Goal: Task Accomplishment & Management: Manage account settings

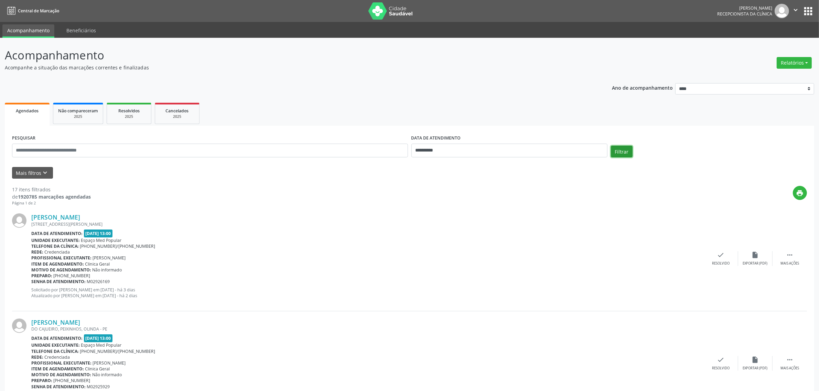
click at [624, 153] on button "Filtrar" at bounding box center [622, 152] width 22 height 12
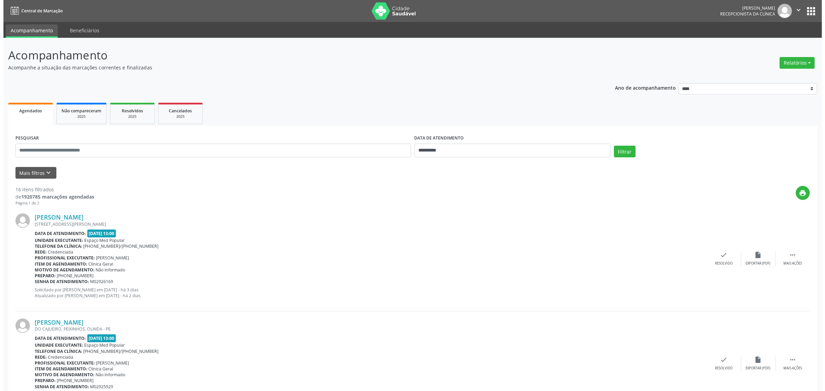
scroll to position [86, 0]
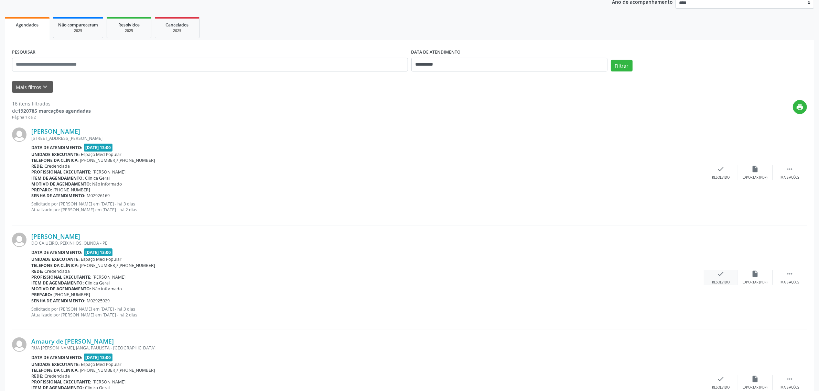
click at [717, 276] on icon "check" at bounding box center [721, 274] width 8 height 8
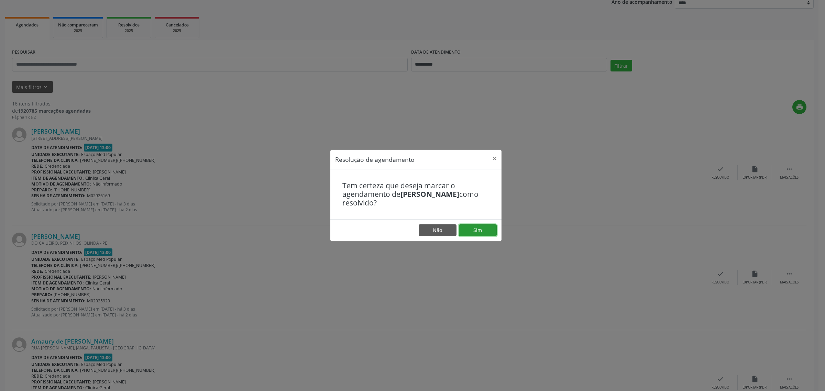
click at [473, 230] on button "Sim" at bounding box center [478, 231] width 38 height 12
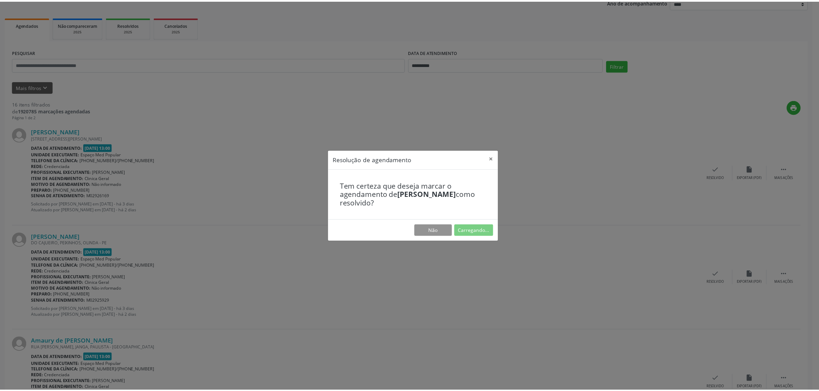
scroll to position [0, 0]
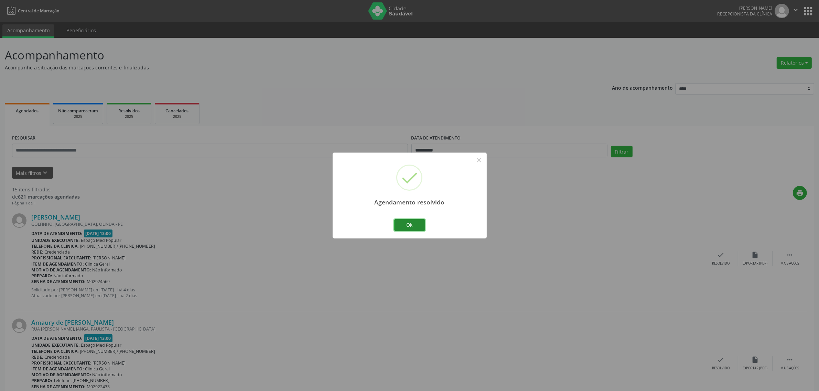
click at [411, 224] on button "Ok" at bounding box center [409, 225] width 31 height 12
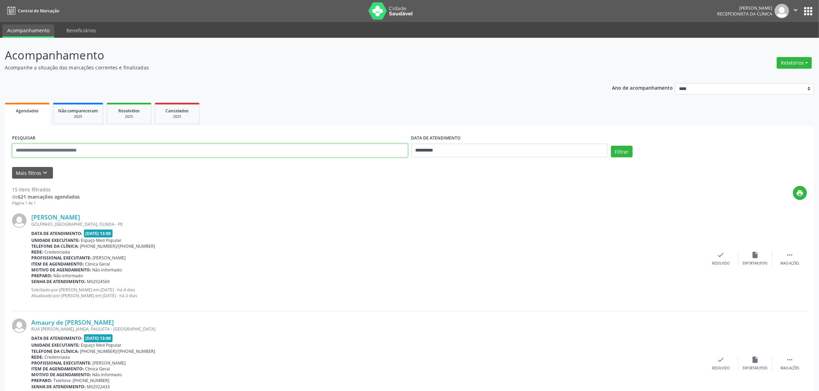
drag, startPoint x: 155, startPoint y: 155, endPoint x: 156, endPoint y: 152, distance: 3.6
click at [155, 155] on input "text" at bounding box center [210, 151] width 396 height 14
click at [611, 146] on button "Filtrar" at bounding box center [622, 152] width 22 height 12
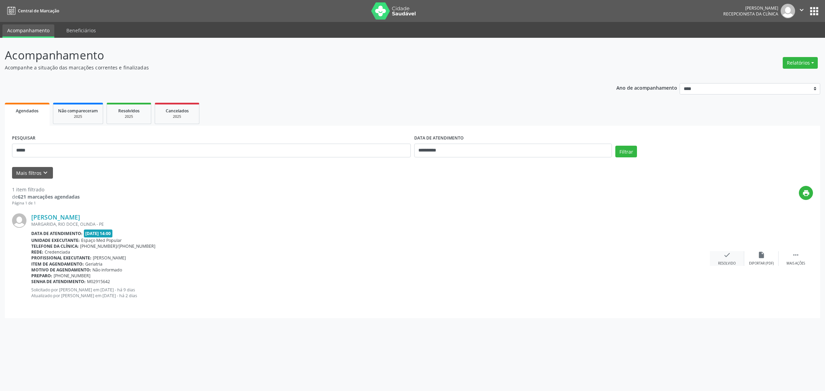
click at [728, 260] on div "check Resolvido" at bounding box center [727, 258] width 34 height 15
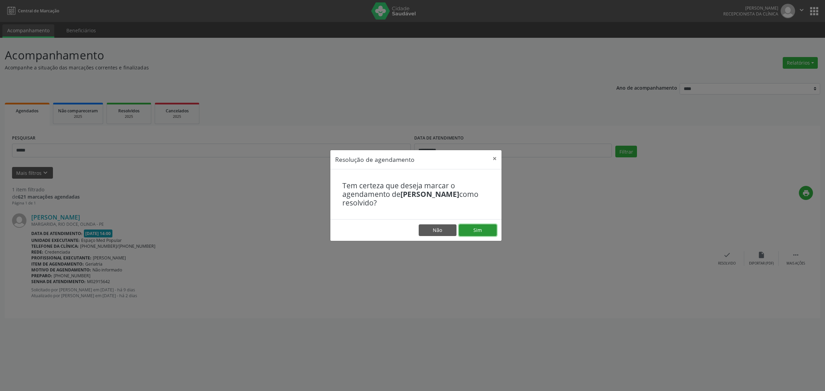
click at [491, 230] on button "Sim" at bounding box center [478, 231] width 38 height 12
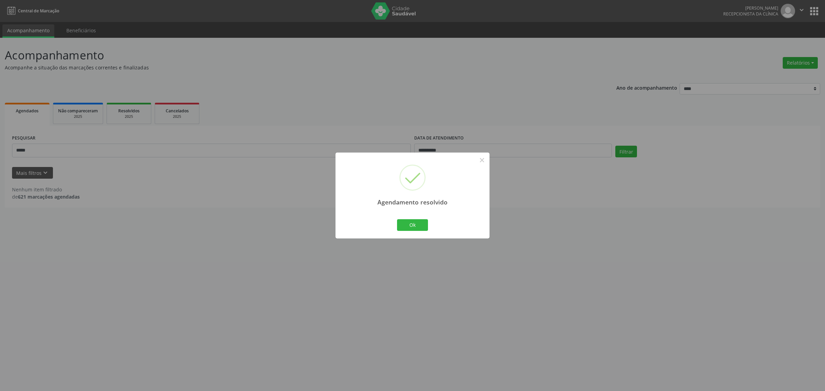
click at [121, 145] on div "Agendamento resolvido × Ok Cancel" at bounding box center [412, 195] width 825 height 391
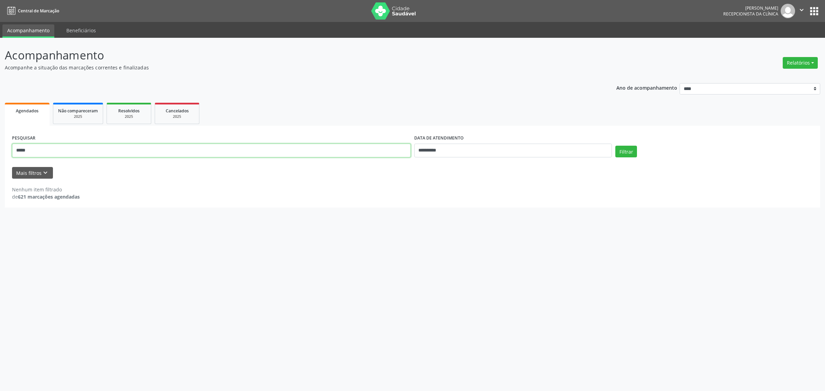
drag, startPoint x: 52, startPoint y: 149, endPoint x: 0, endPoint y: 158, distance: 52.8
click at [0, 158] on div "**********" at bounding box center [412, 215] width 825 height 354
click at [616, 146] on button "Filtrar" at bounding box center [627, 152] width 22 height 12
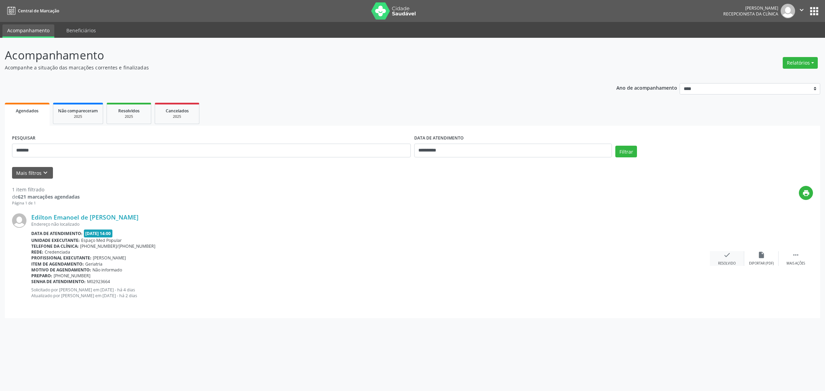
click at [724, 260] on div "check Resolvido" at bounding box center [727, 258] width 34 height 15
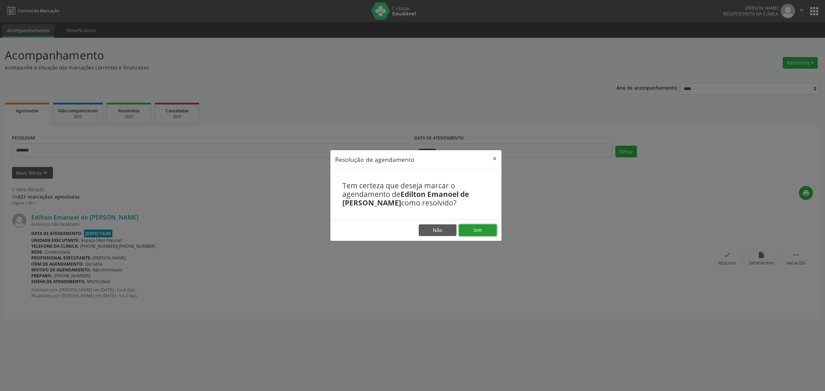
click at [474, 232] on button "Sim" at bounding box center [478, 231] width 38 height 12
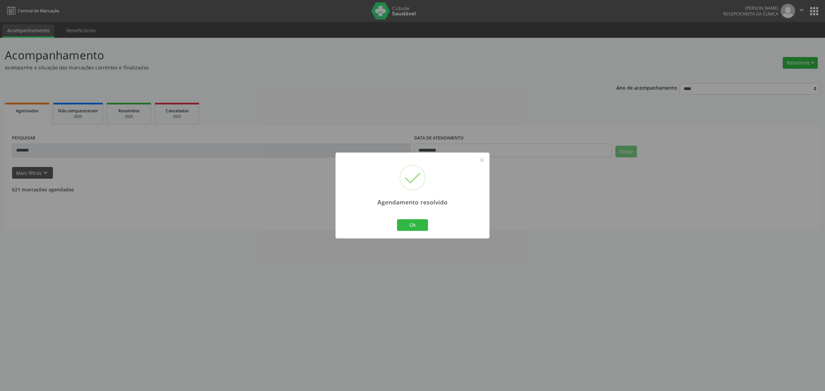
click at [40, 151] on div "Agendamento resolvido × Ok Cancel" at bounding box center [412, 195] width 825 height 391
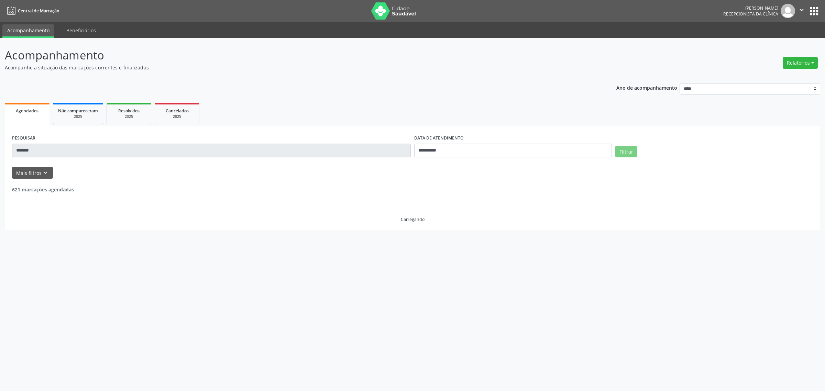
click at [40, 151] on input "*******" at bounding box center [211, 151] width 399 height 14
click at [616, 146] on button "Filtrar" at bounding box center [627, 152] width 22 height 12
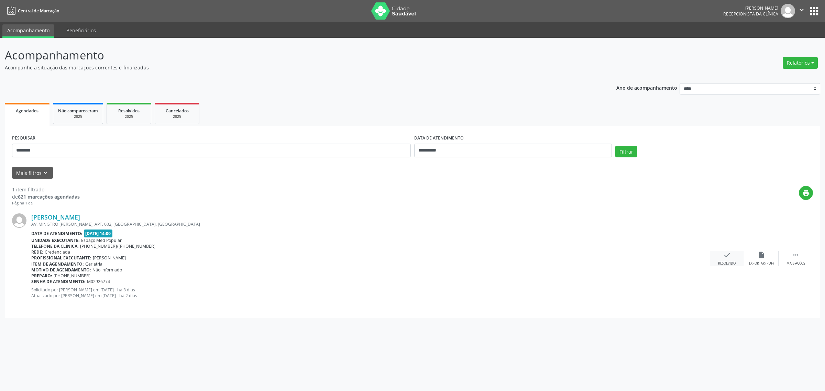
click at [727, 257] on icon "check" at bounding box center [728, 255] width 8 height 8
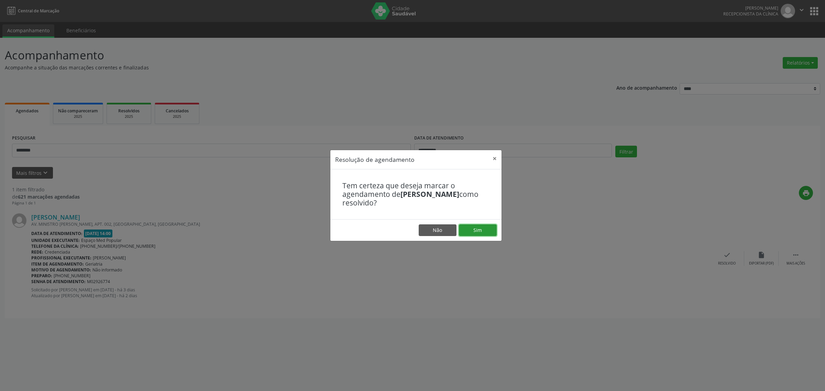
click at [482, 228] on button "Sim" at bounding box center [478, 231] width 38 height 12
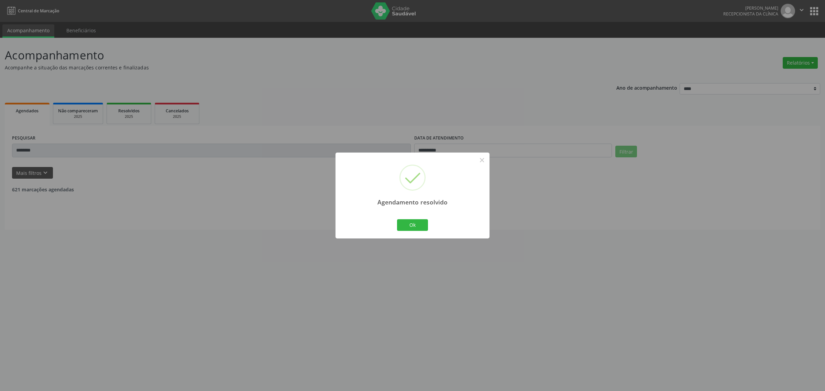
click at [143, 149] on div "Agendamento resolvido × Ok Cancel" at bounding box center [412, 195] width 825 height 391
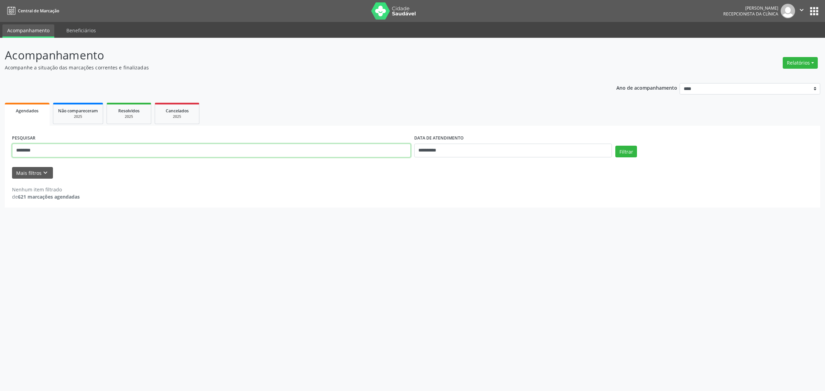
drag, startPoint x: 61, startPoint y: 150, endPoint x: 0, endPoint y: 161, distance: 61.6
click at [0, 161] on div "**********" at bounding box center [412, 215] width 825 height 354
click at [616, 146] on button "Filtrar" at bounding box center [627, 152] width 22 height 12
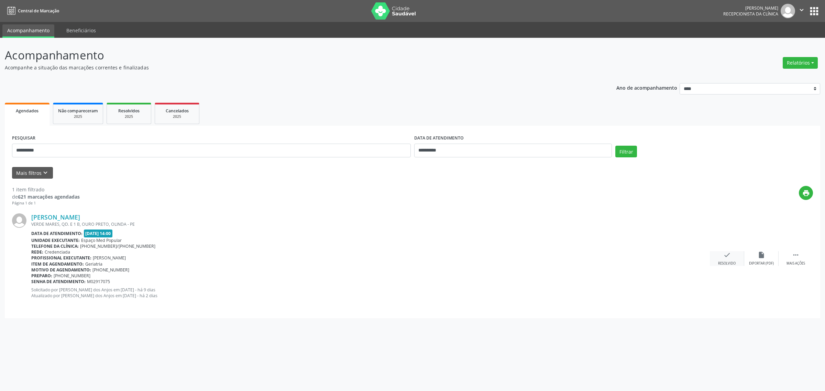
click at [736, 262] on div "check Resolvido" at bounding box center [727, 258] width 34 height 15
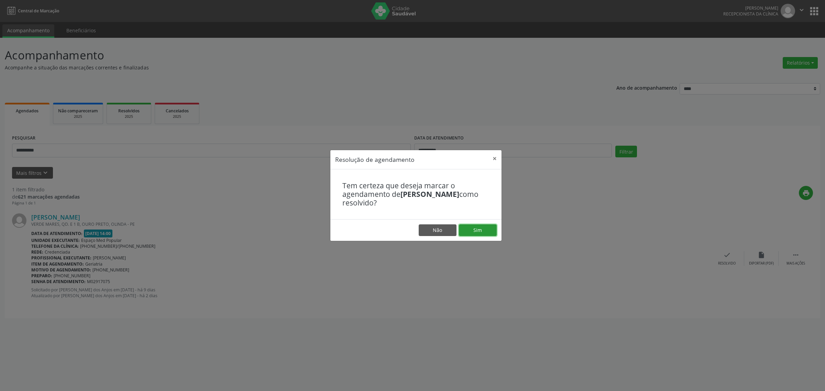
click at [475, 231] on button "Sim" at bounding box center [478, 231] width 38 height 12
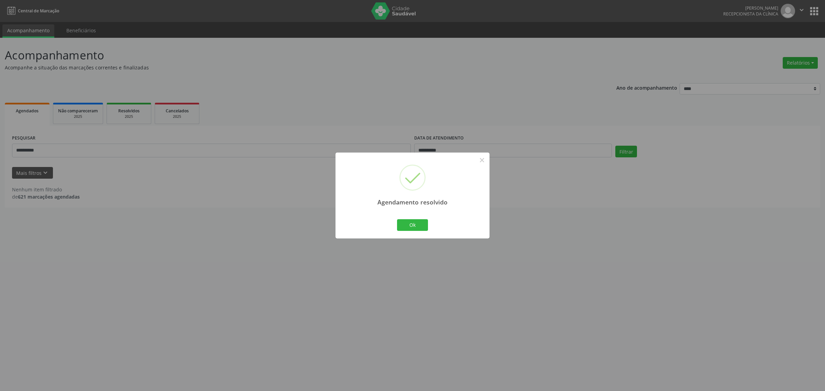
click at [59, 145] on div "Agendamento resolvido × Ok Cancel" at bounding box center [412, 195] width 825 height 391
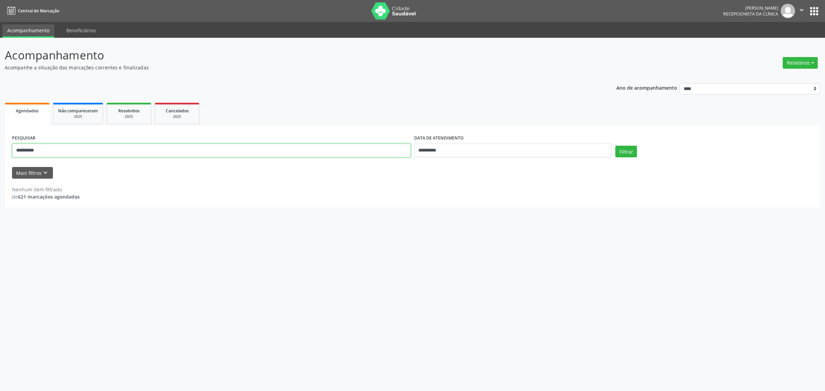
click at [61, 147] on input "**********" at bounding box center [211, 151] width 399 height 14
click at [616, 146] on button "Filtrar" at bounding box center [627, 152] width 22 height 12
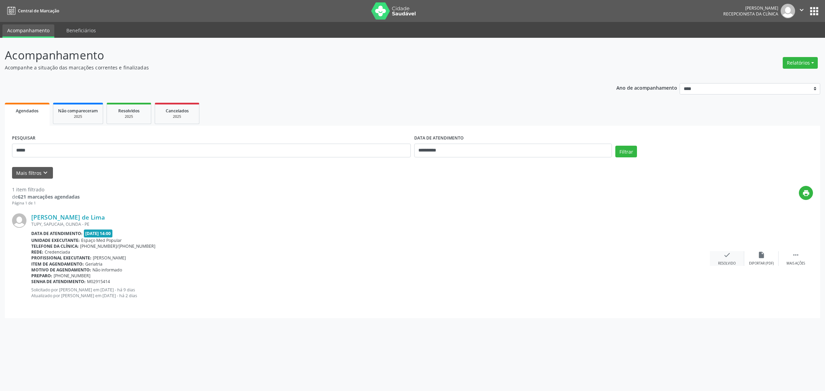
click at [717, 255] on div "check Resolvido" at bounding box center [727, 258] width 34 height 15
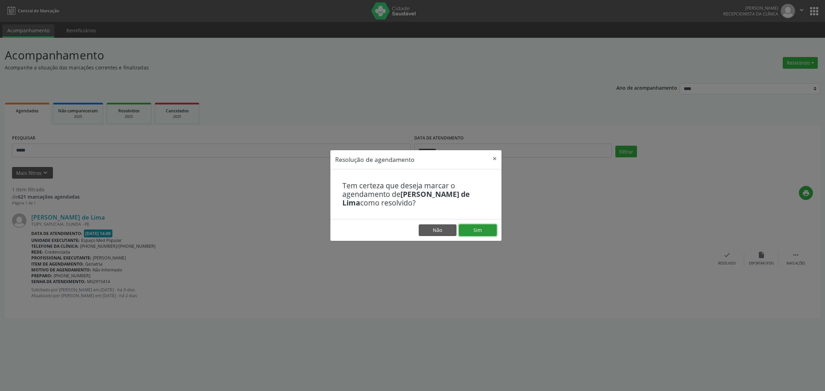
click at [478, 231] on button "Sim" at bounding box center [478, 231] width 38 height 12
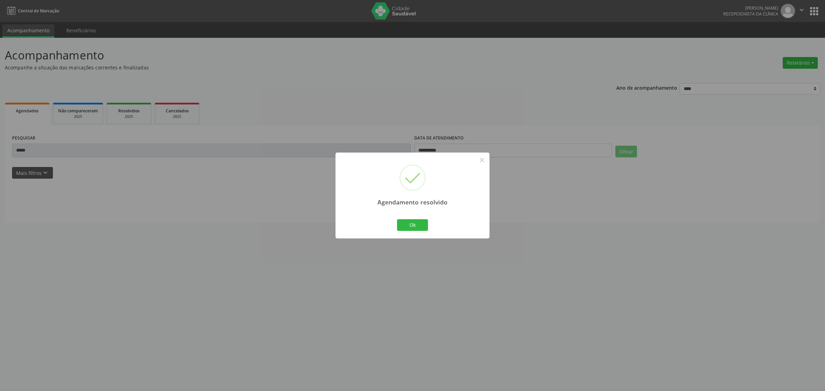
click at [28, 150] on div "Agendamento resolvido × Ok Cancel" at bounding box center [412, 195] width 825 height 391
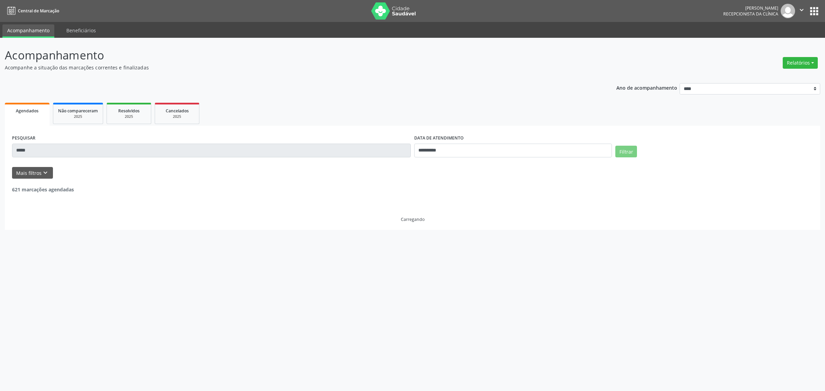
click at [35, 150] on div "Agendamento resolvido × Ok Cancel" at bounding box center [412, 195] width 825 height 391
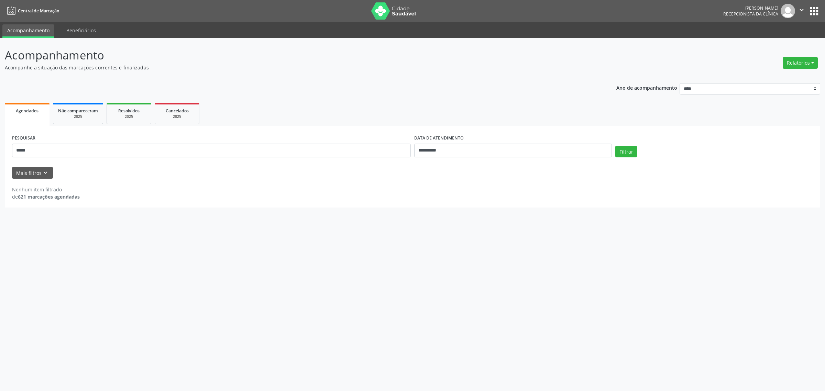
click at [35, 150] on div "Agendamento resolvido × Ok Cancel" at bounding box center [412, 195] width 825 height 391
click at [37, 150] on div "Agendamento resolvido × Ok Cancel" at bounding box center [412, 195] width 825 height 391
click at [37, 150] on input "*****" at bounding box center [211, 151] width 399 height 14
drag, startPoint x: 37, startPoint y: 150, endPoint x: 6, endPoint y: 152, distance: 31.0
click at [6, 152] on div "**********" at bounding box center [413, 167] width 816 height 82
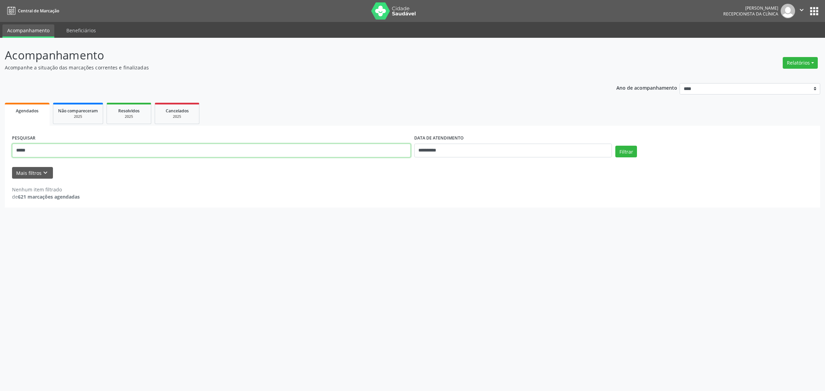
click at [616, 146] on button "Filtrar" at bounding box center [627, 152] width 22 height 12
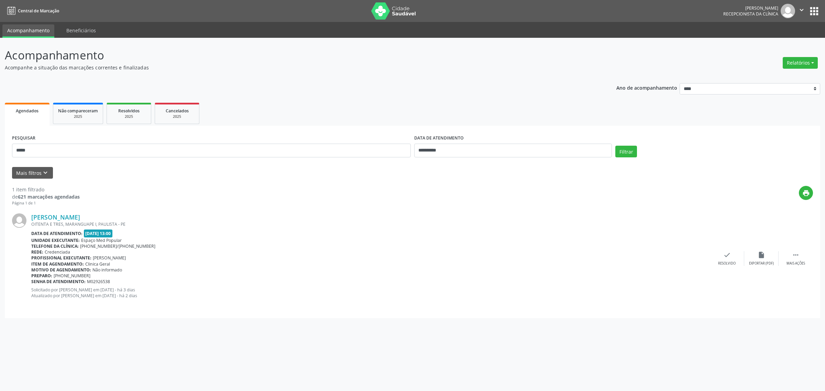
click at [729, 267] on div "[PERSON_NAME] OITENTA E TRES, [GEOGRAPHIC_DATA] I, PAULISTA - [GEOGRAPHIC_DATA]…" at bounding box center [412, 258] width 801 height 105
click at [728, 260] on div "check Resolvido" at bounding box center [727, 258] width 34 height 15
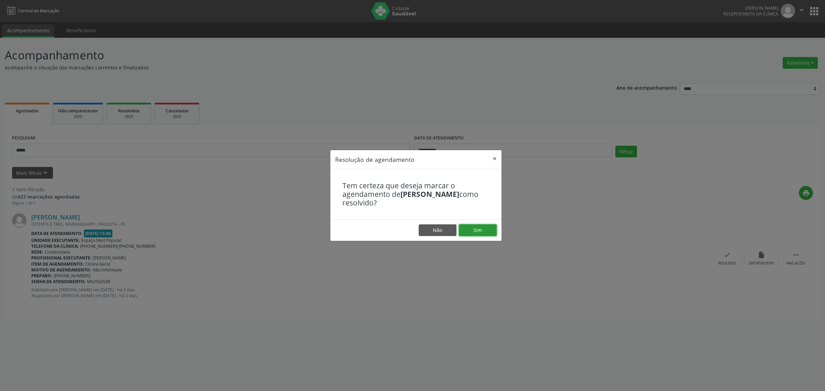
click at [470, 235] on button "Sim" at bounding box center [478, 231] width 38 height 12
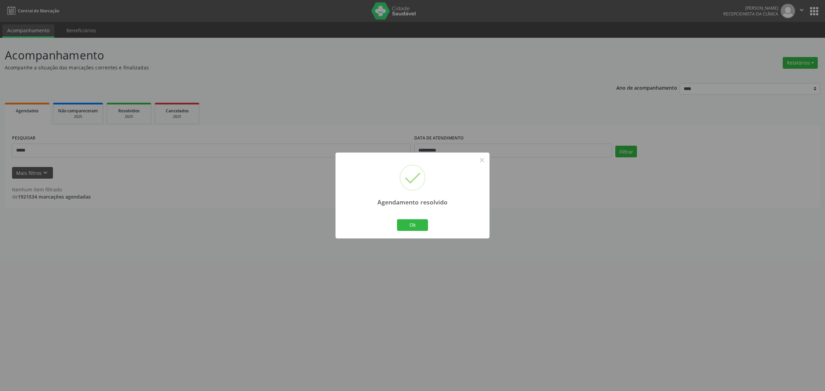
drag, startPoint x: 104, startPoint y: 150, endPoint x: 55, endPoint y: 151, distance: 48.5
click at [104, 150] on div "Agendamento resolvido × Ok Cancel" at bounding box center [412, 195] width 825 height 391
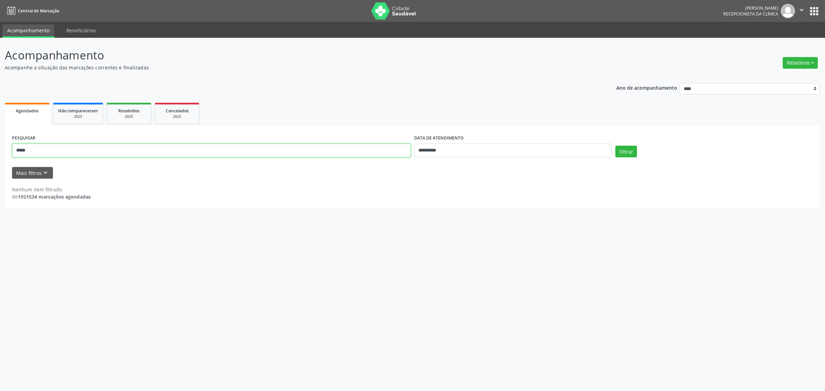
click at [44, 150] on input "*****" at bounding box center [211, 151] width 399 height 14
drag, startPoint x: 44, startPoint y: 150, endPoint x: 20, endPoint y: 150, distance: 24.1
click at [20, 150] on input "*****" at bounding box center [211, 151] width 399 height 14
click at [616, 146] on button "Filtrar" at bounding box center [627, 152] width 22 height 12
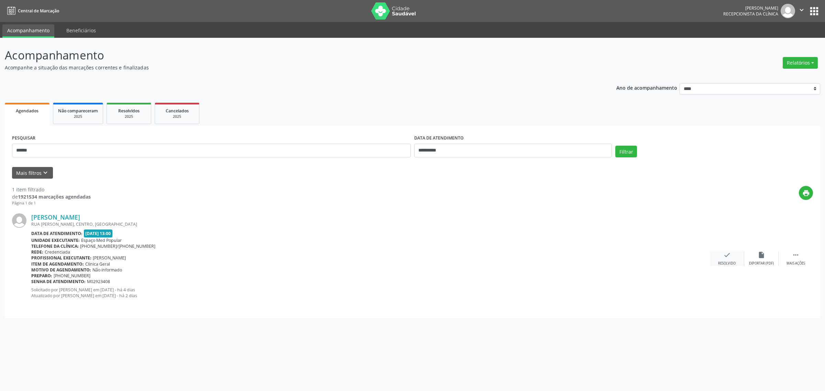
click at [727, 258] on icon "check" at bounding box center [728, 255] width 8 height 8
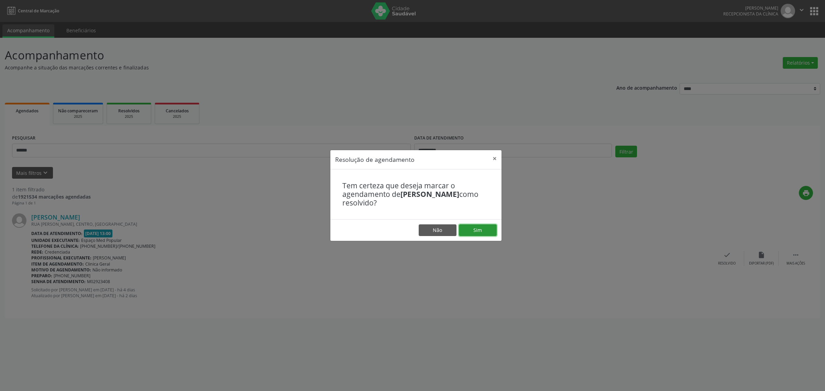
drag, startPoint x: 487, startPoint y: 231, endPoint x: 391, endPoint y: 206, distance: 98.6
click at [487, 231] on button "Sim" at bounding box center [478, 231] width 38 height 12
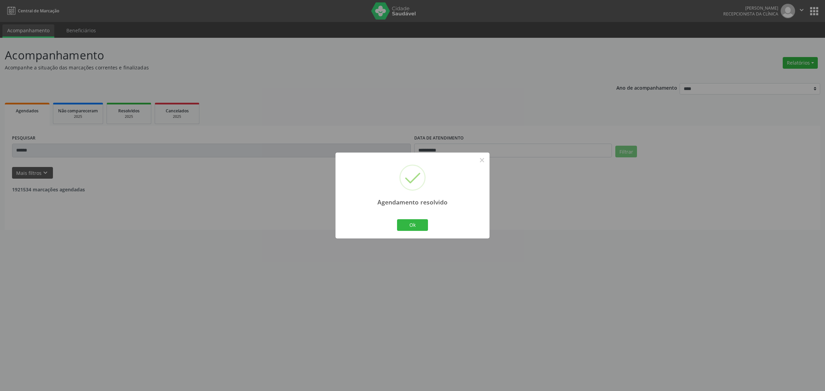
click at [64, 143] on div "Agendamento resolvido × Ok Cancel" at bounding box center [412, 195] width 825 height 391
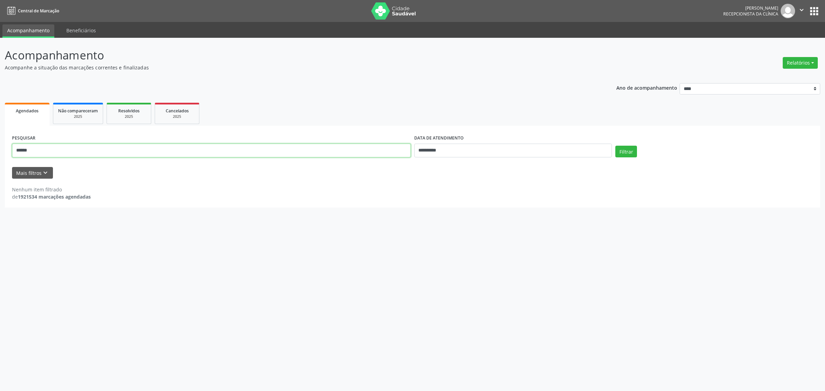
drag, startPoint x: 49, startPoint y: 150, endPoint x: 5, endPoint y: 150, distance: 43.7
click at [5, 150] on div "**********" at bounding box center [413, 167] width 816 height 82
click at [616, 146] on button "Filtrar" at bounding box center [627, 152] width 22 height 12
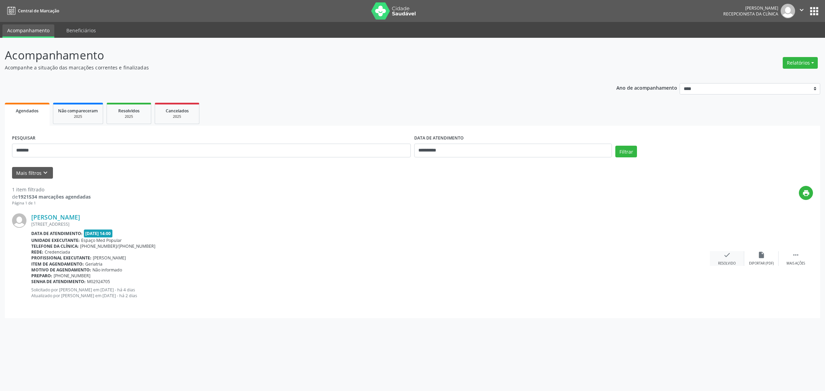
click at [724, 261] on div "Resolvido" at bounding box center [727, 263] width 18 height 5
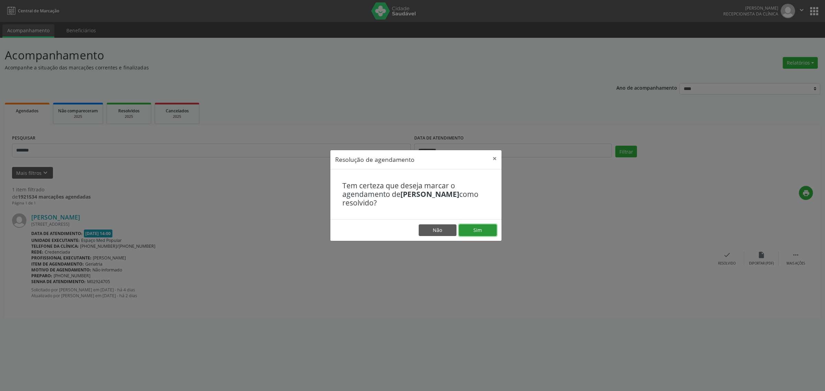
click at [484, 232] on button "Sim" at bounding box center [478, 231] width 38 height 12
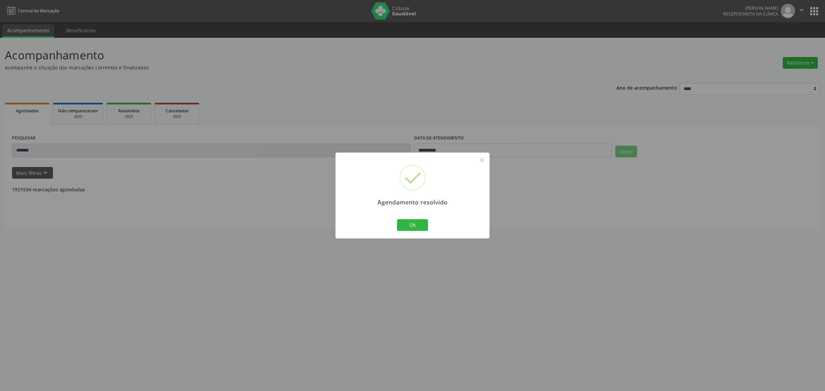
drag, startPoint x: 116, startPoint y: 152, endPoint x: 84, endPoint y: 154, distance: 31.4
click at [116, 151] on div "Agendamento resolvido × Ok Cancel" at bounding box center [412, 195] width 825 height 391
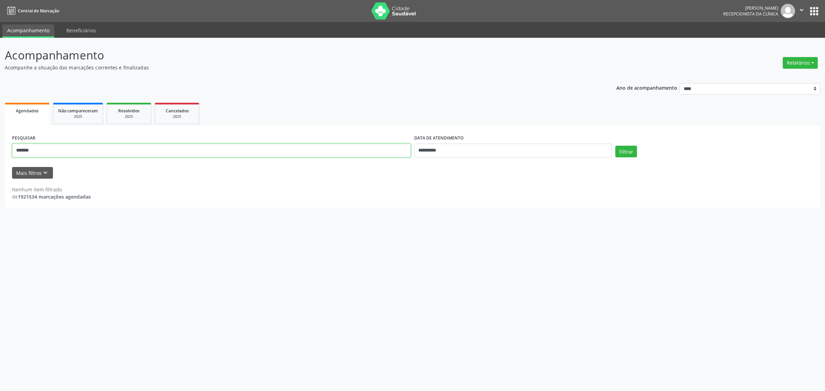
drag, startPoint x: 47, startPoint y: 154, endPoint x: 0, endPoint y: 157, distance: 47.6
click at [0, 157] on div "**********" at bounding box center [412, 215] width 825 height 354
type input "******"
click at [616, 146] on button "Filtrar" at bounding box center [627, 152] width 22 height 12
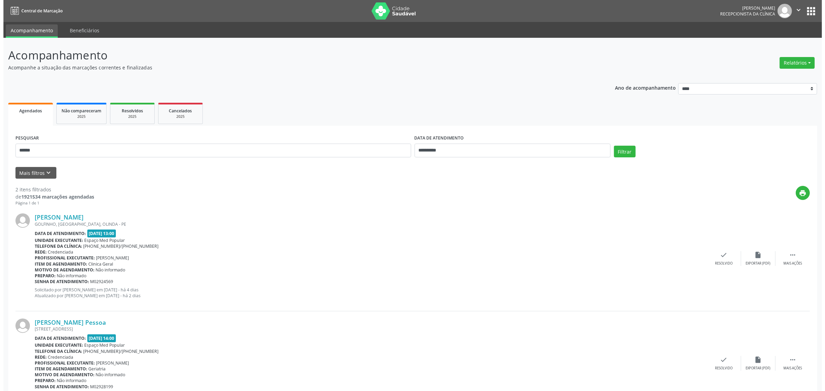
scroll to position [36, 0]
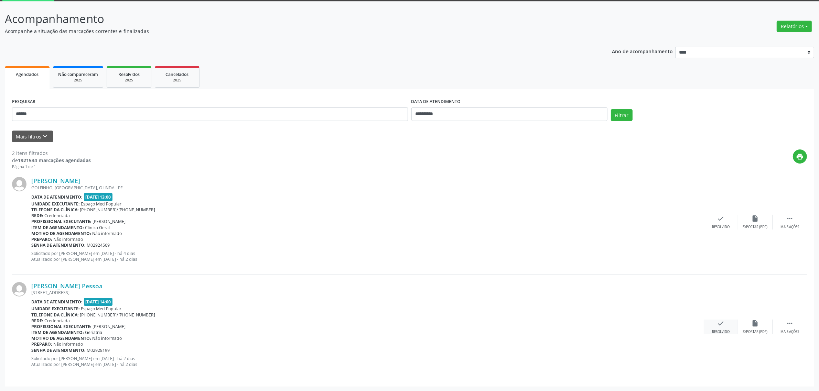
click at [723, 320] on icon "check" at bounding box center [721, 324] width 8 height 8
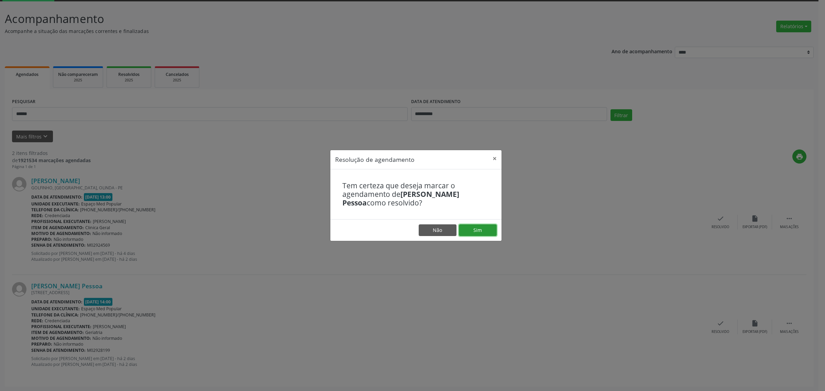
click at [477, 225] on button "Sim" at bounding box center [478, 231] width 38 height 12
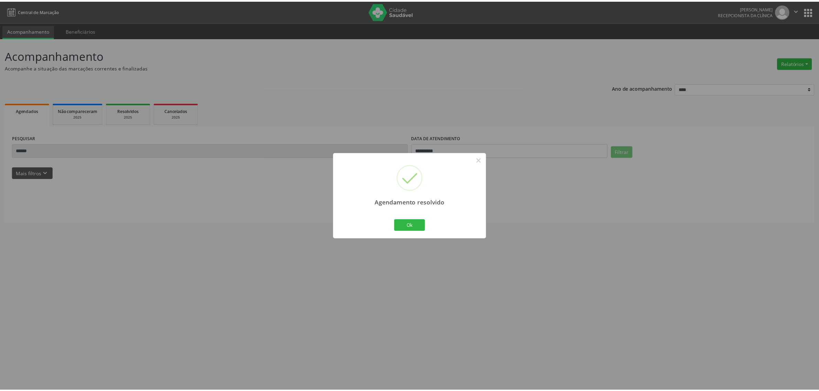
scroll to position [0, 0]
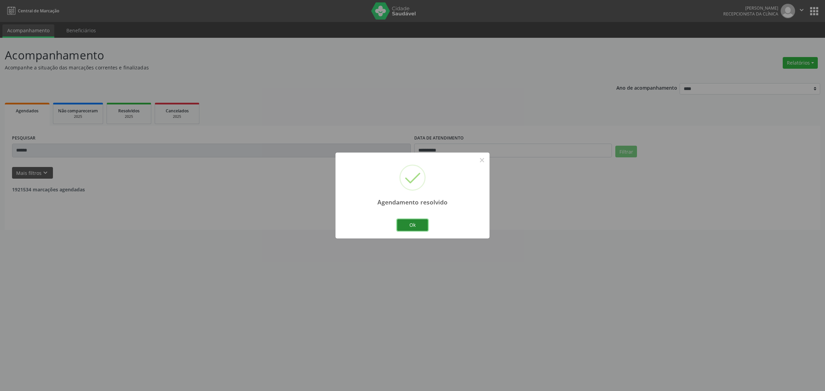
click at [401, 222] on button "Ok" at bounding box center [412, 225] width 31 height 12
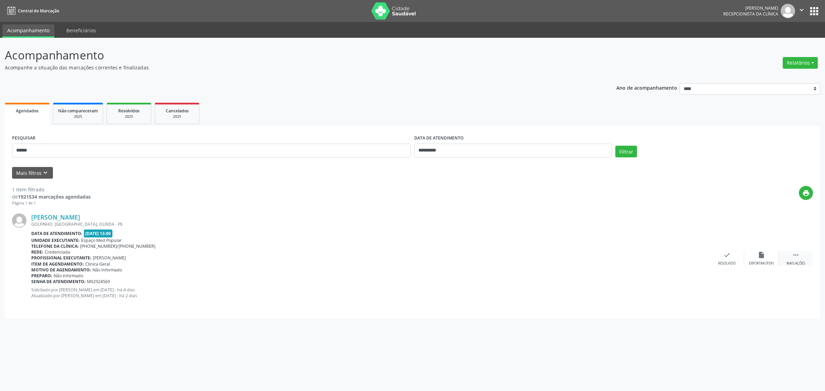
click at [800, 265] on div "Mais ações" at bounding box center [796, 263] width 19 height 5
click at [760, 265] on div "Não compareceu" at bounding box center [761, 263] width 29 height 5
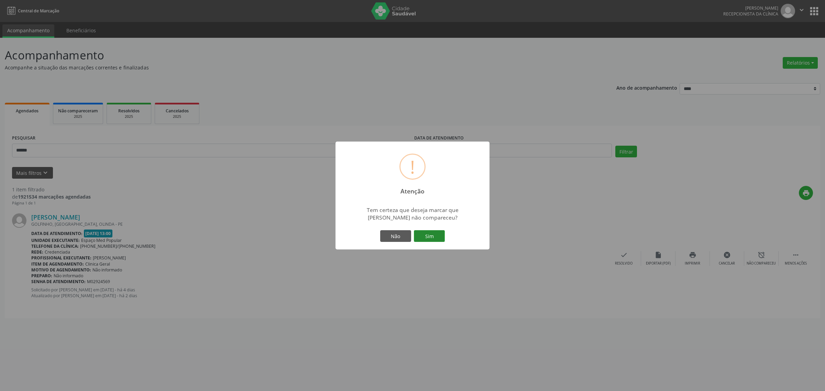
click at [421, 237] on button "Sim" at bounding box center [429, 236] width 31 height 12
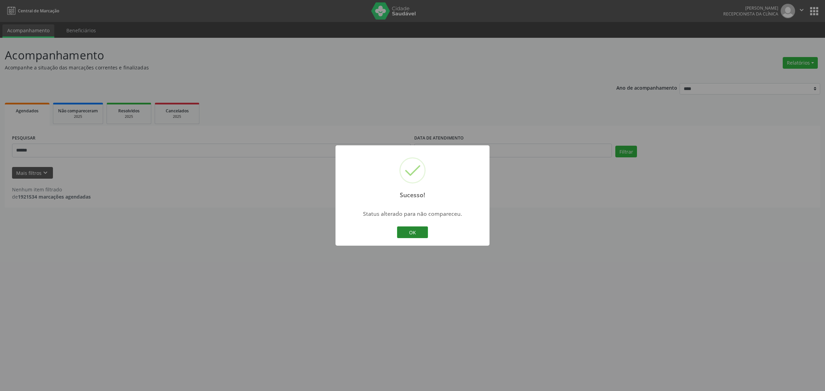
click at [419, 230] on button "OK" at bounding box center [412, 233] width 31 height 12
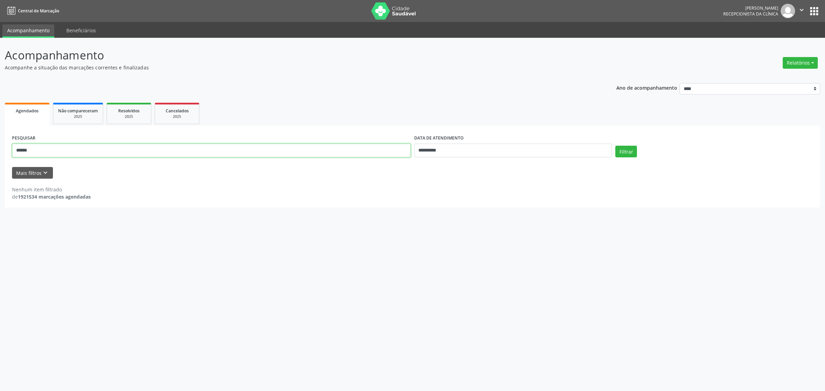
drag, startPoint x: 4, startPoint y: 147, endPoint x: 0, endPoint y: 147, distance: 3.8
click at [0, 147] on div "**********" at bounding box center [412, 215] width 825 height 354
click at [627, 150] on button "Filtrar" at bounding box center [627, 152] width 22 height 12
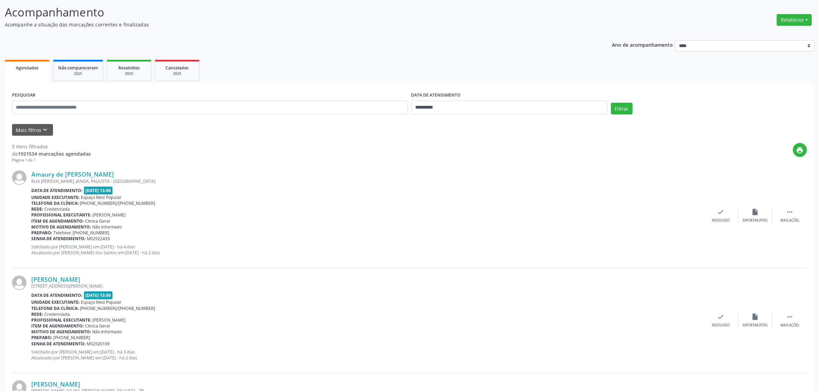
scroll to position [86, 0]
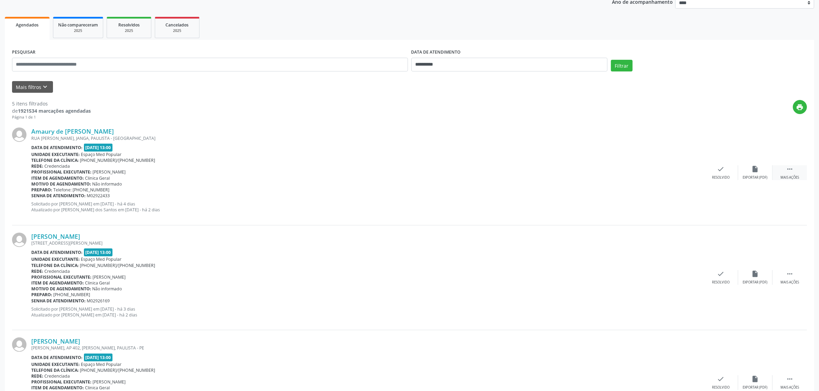
click at [794, 175] on div "Mais ações" at bounding box center [789, 177] width 19 height 5
click at [766, 171] on div "alarm_off Não compareceu" at bounding box center [755, 172] width 34 height 15
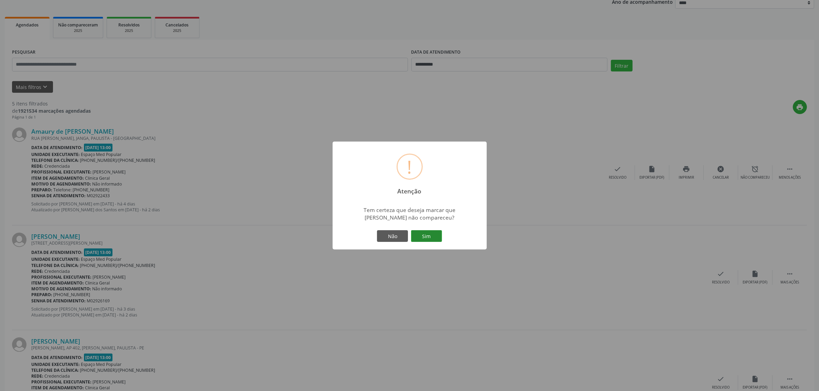
click at [431, 235] on button "Sim" at bounding box center [426, 236] width 31 height 12
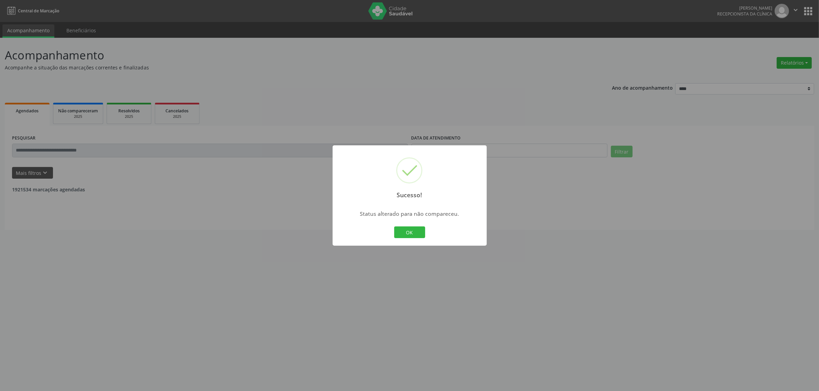
scroll to position [0, 0]
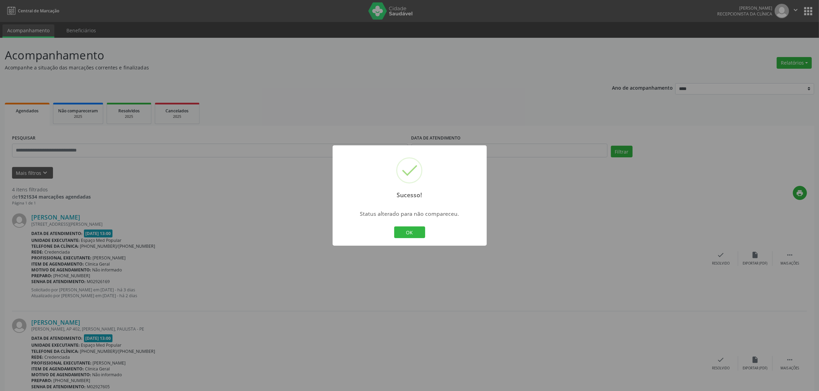
drag, startPoint x: 404, startPoint y: 231, endPoint x: 420, endPoint y: 232, distance: 15.2
click at [404, 231] on button "OK" at bounding box center [409, 233] width 31 height 12
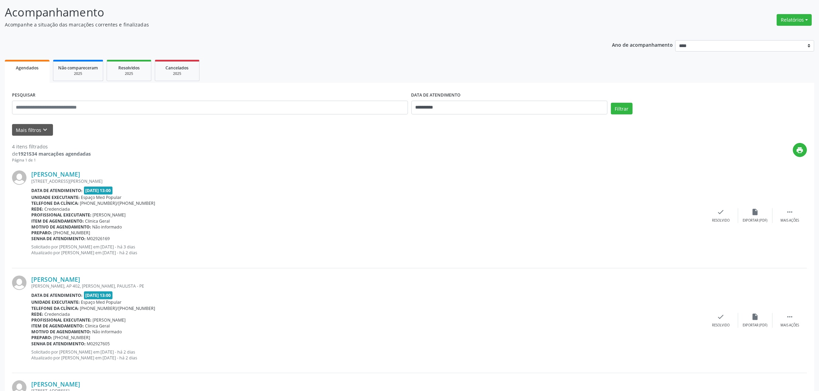
scroll to position [86, 0]
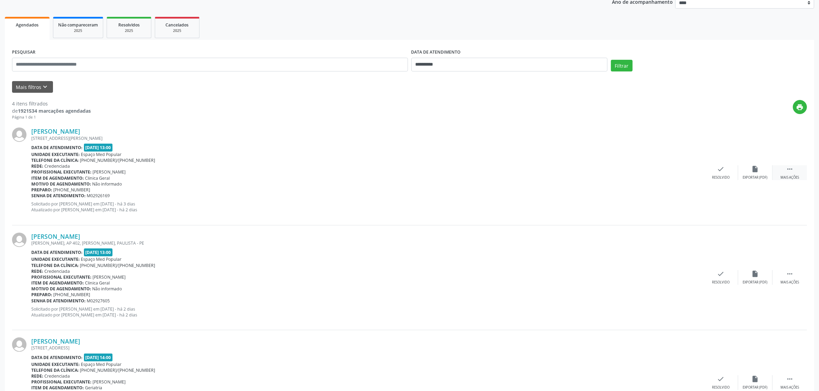
click at [791, 175] on div "Mais ações" at bounding box center [789, 177] width 19 height 5
click at [761, 176] on div "Não compareceu" at bounding box center [754, 177] width 29 height 5
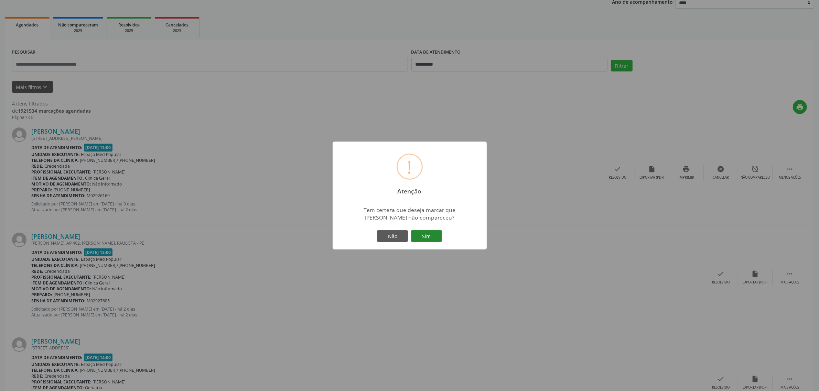
click at [422, 236] on button "Sim" at bounding box center [426, 236] width 31 height 12
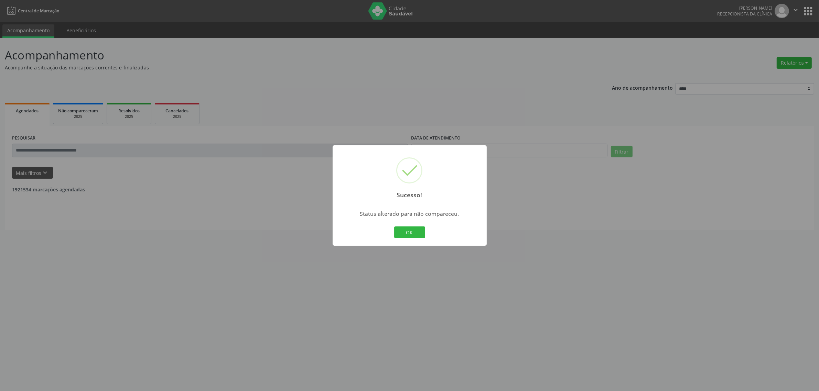
scroll to position [0, 0]
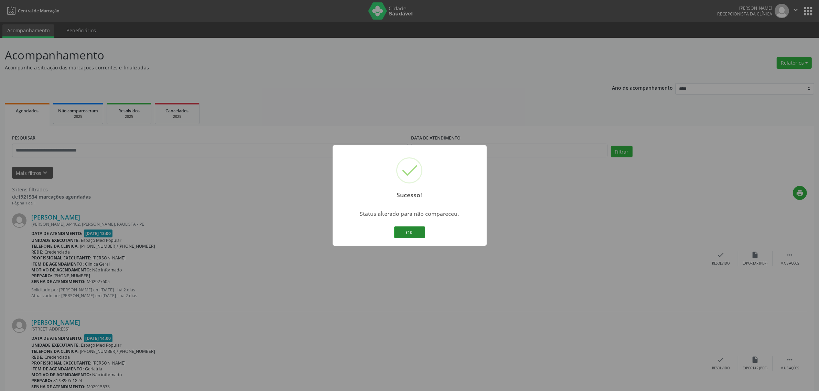
click at [403, 233] on button "OK" at bounding box center [409, 233] width 31 height 12
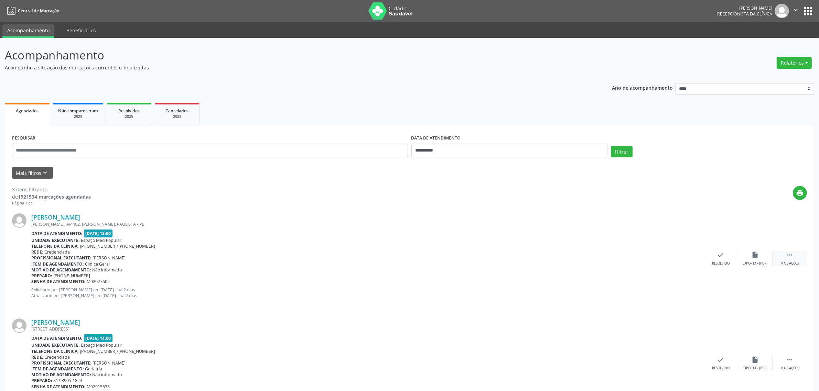
click at [791, 258] on icon "" at bounding box center [790, 255] width 8 height 8
click at [762, 260] on div "alarm_off Não compareceu" at bounding box center [755, 258] width 34 height 15
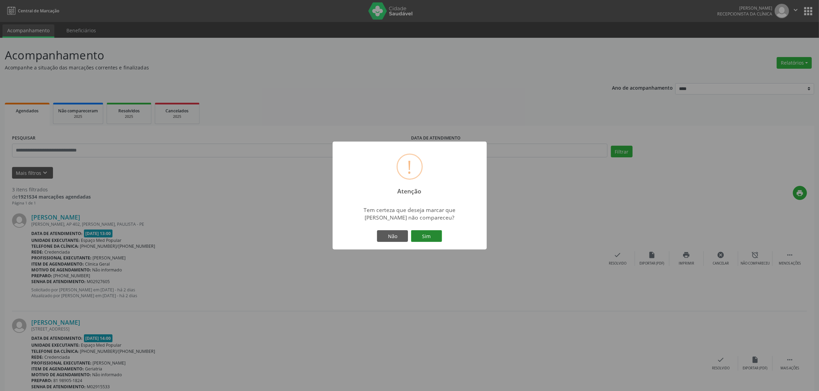
click at [424, 236] on button "Sim" at bounding box center [426, 236] width 31 height 12
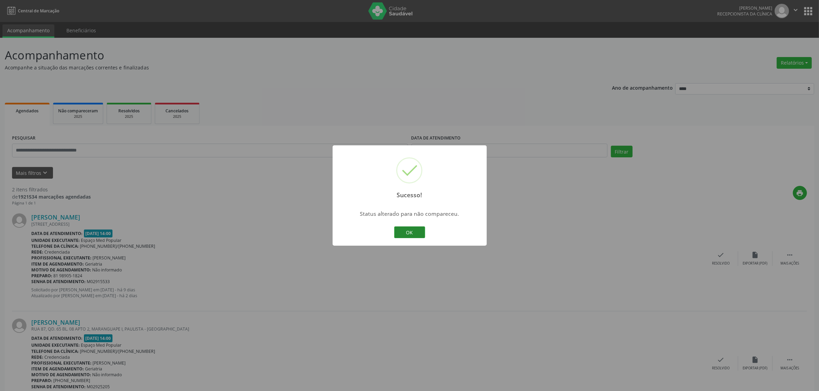
click at [407, 230] on button "OK" at bounding box center [409, 233] width 31 height 12
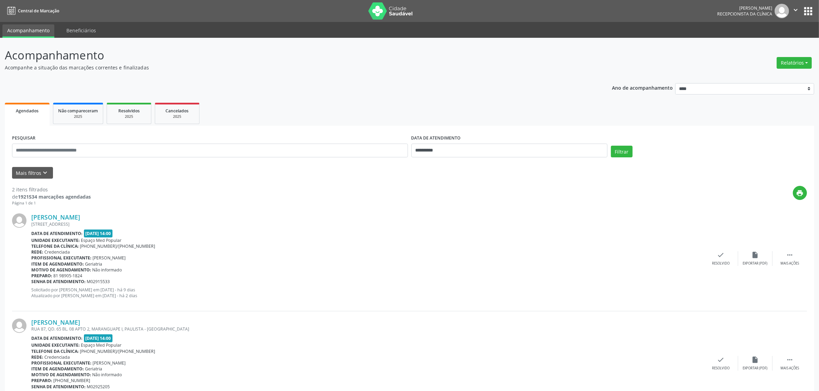
scroll to position [36, 0]
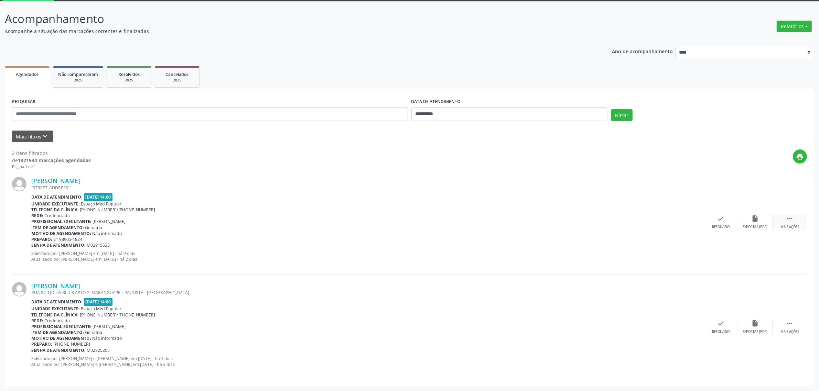
click at [794, 222] on div " Mais ações" at bounding box center [789, 222] width 34 height 15
click at [758, 216] on icon "alarm_off" at bounding box center [755, 219] width 8 height 8
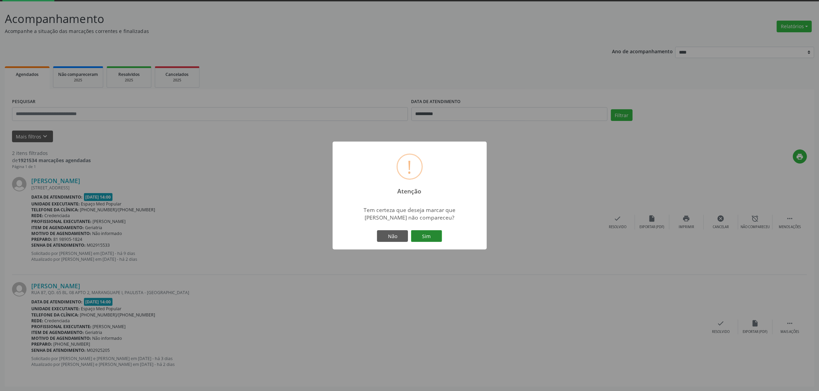
click at [429, 235] on button "Sim" at bounding box center [426, 236] width 31 height 12
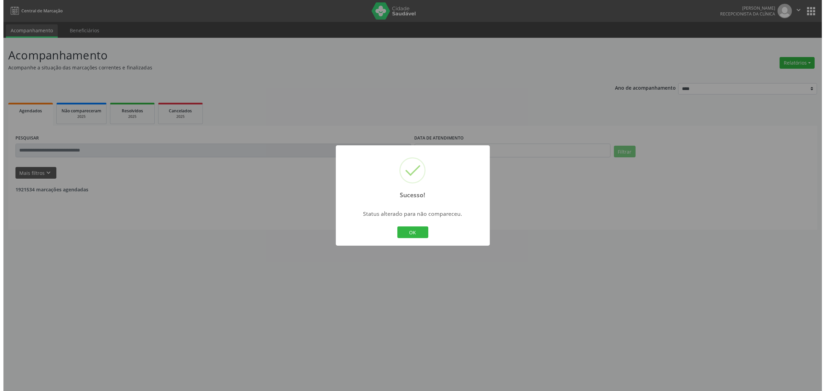
scroll to position [0, 0]
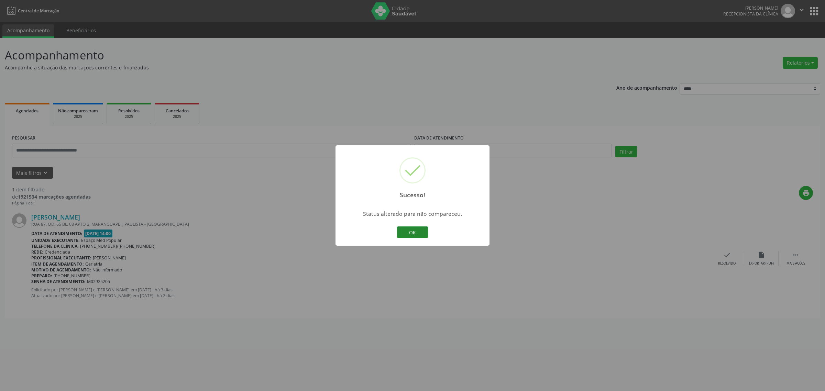
click at [426, 229] on button "OK" at bounding box center [412, 233] width 31 height 12
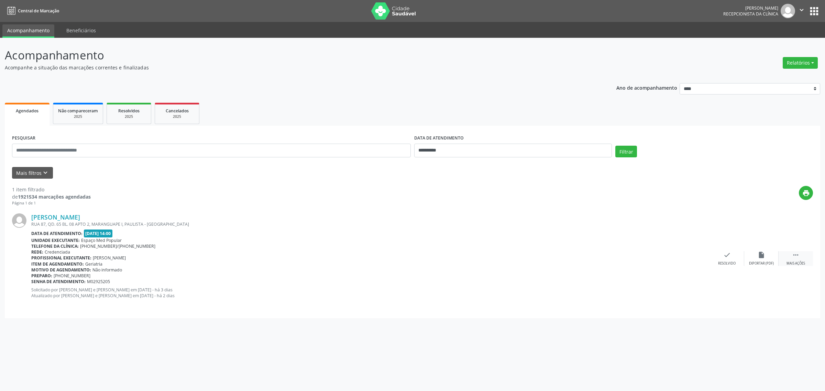
click at [794, 257] on icon "" at bounding box center [796, 255] width 8 height 8
click at [769, 261] on div "Não compareceu" at bounding box center [761, 263] width 29 height 5
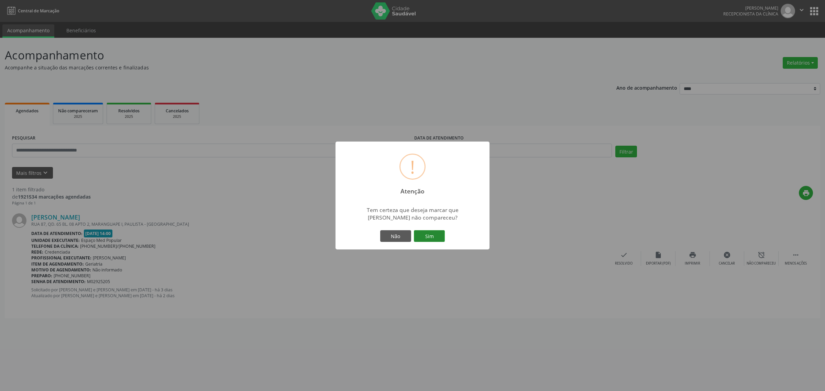
click at [432, 233] on button "Sim" at bounding box center [429, 236] width 31 height 12
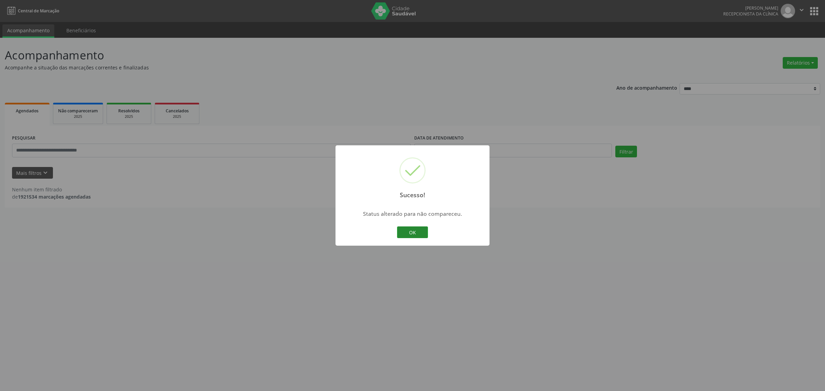
click at [405, 231] on button "OK" at bounding box center [412, 233] width 31 height 12
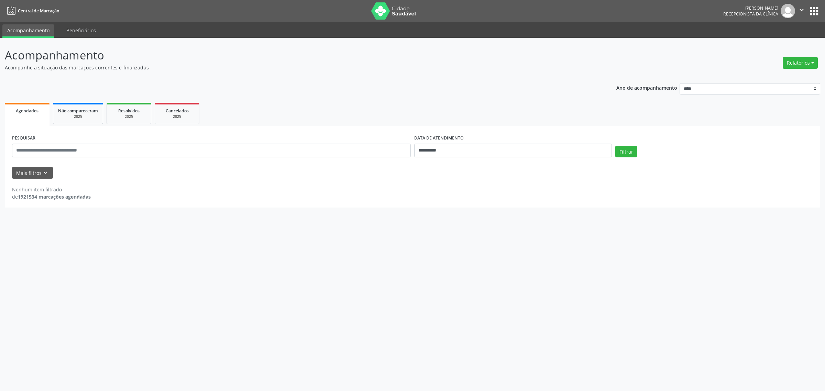
click at [322, 116] on ul "Agendados Não compareceram 2025 Resolvidos 2025 Cancelados 2025" at bounding box center [413, 113] width 816 height 25
drag, startPoint x: 313, startPoint y: 296, endPoint x: 310, endPoint y: 292, distance: 5.2
click at [311, 293] on div "**********" at bounding box center [412, 215] width 825 height 354
